Goal: Transaction & Acquisition: Obtain resource

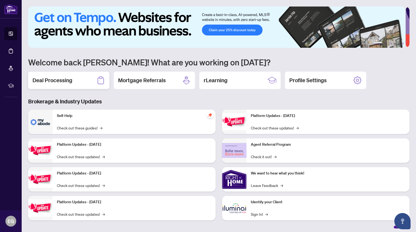
click at [68, 79] on h2 "Deal Processing" at bounding box center [53, 80] width 40 height 8
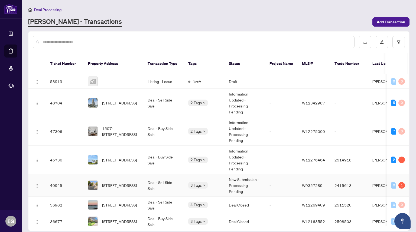
scroll to position [38, 0]
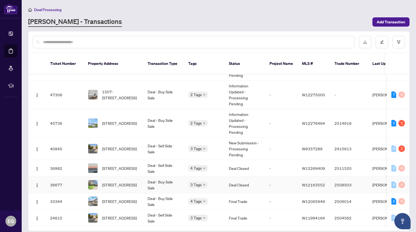
click at [128, 181] on span "[STREET_ADDRESS]" at bounding box center [119, 184] width 35 height 6
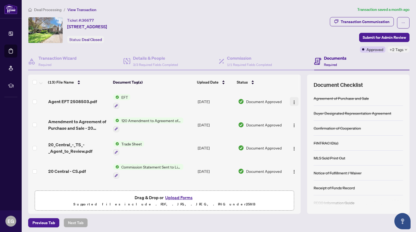
click at [292, 103] on img "button" at bounding box center [294, 102] width 4 height 4
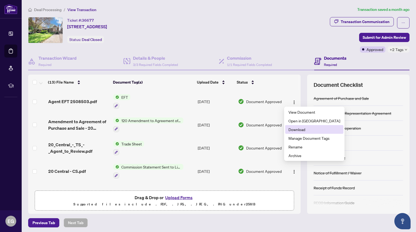
click at [301, 128] on span "Download" at bounding box center [314, 129] width 52 height 6
